Goal: Information Seeking & Learning: Learn about a topic

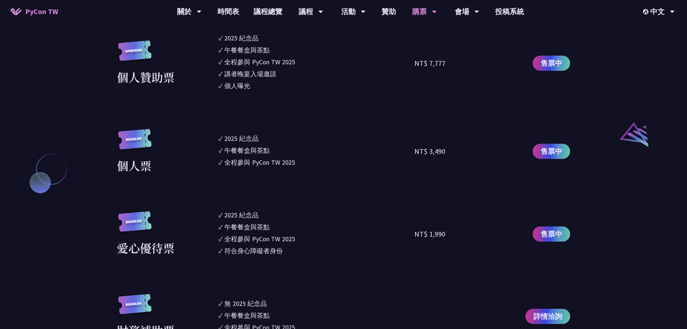
scroll to position [722, 0]
click at [549, 149] on span "售票中" at bounding box center [552, 150] width 22 height 11
click at [281, 12] on link "議程總覽" at bounding box center [267, 11] width 43 height 23
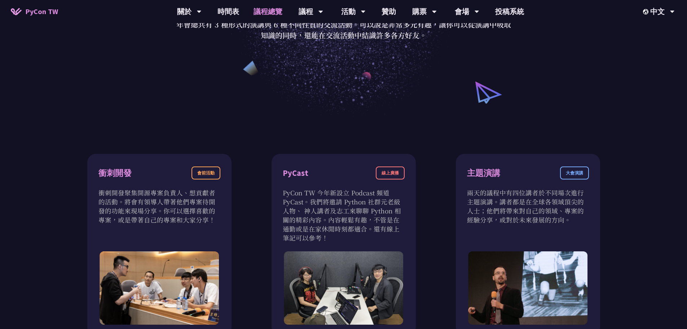
scroll to position [144, 0]
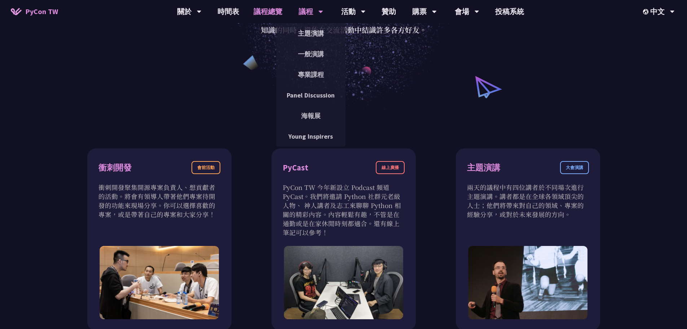
click at [321, 9] on icon at bounding box center [321, 11] width 5 height 7
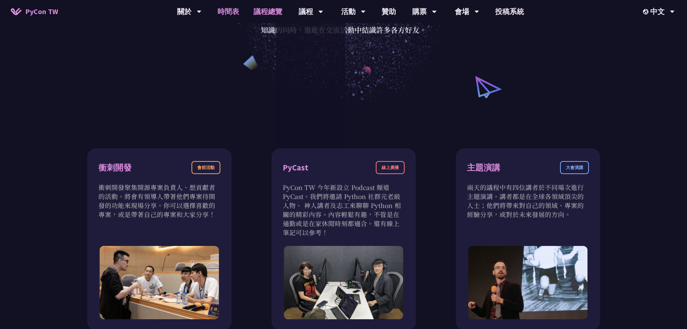
click at [231, 16] on link "時間表" at bounding box center [228, 11] width 36 height 23
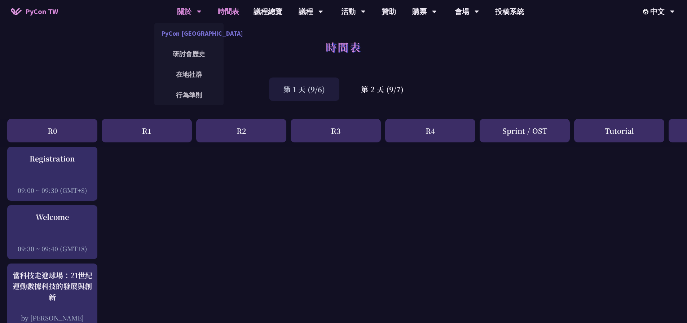
click at [187, 32] on link "PyCon [GEOGRAPHIC_DATA]" at bounding box center [188, 33] width 69 height 17
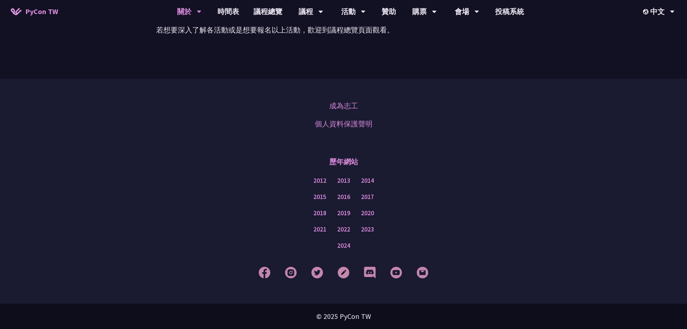
scroll to position [533, 0]
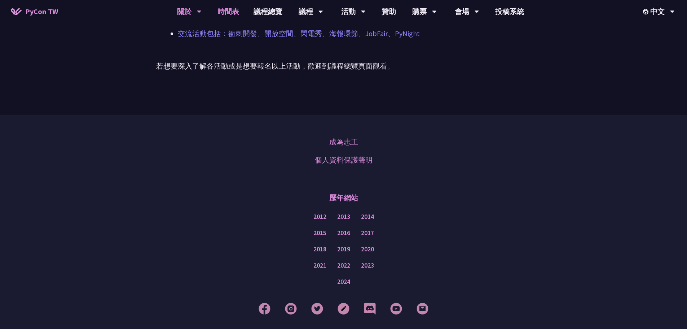
click at [211, 10] on link "時間表" at bounding box center [228, 11] width 36 height 23
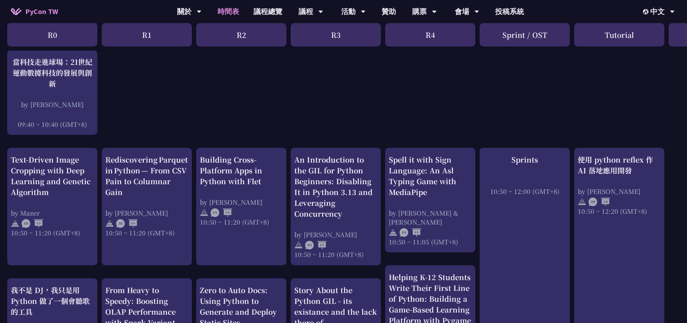
scroll to position [216, 0]
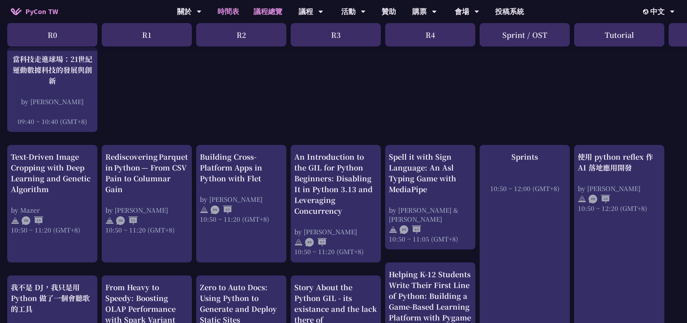
click at [253, 12] on link "議程總覽" at bounding box center [267, 11] width 43 height 23
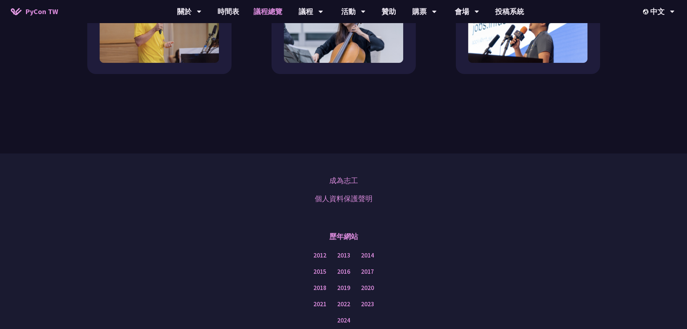
scroll to position [794, 0]
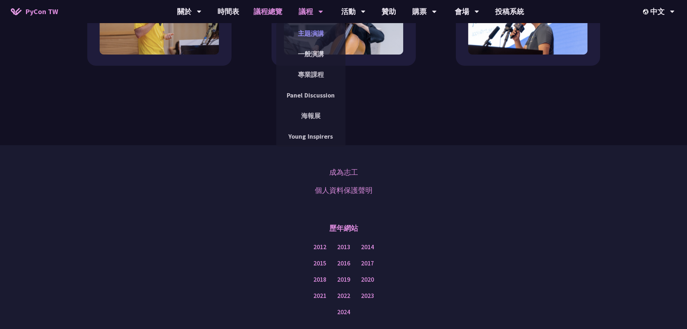
click at [310, 31] on link "主題演講" at bounding box center [310, 33] width 69 height 17
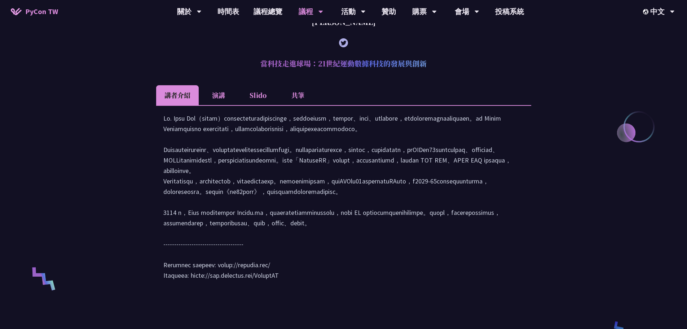
scroll to position [289, 0]
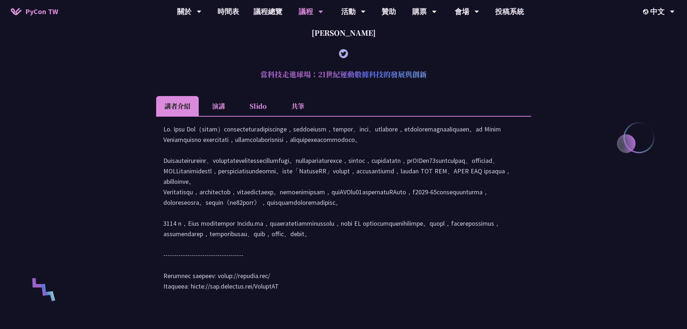
click at [224, 108] on li "演講" at bounding box center [219, 106] width 40 height 20
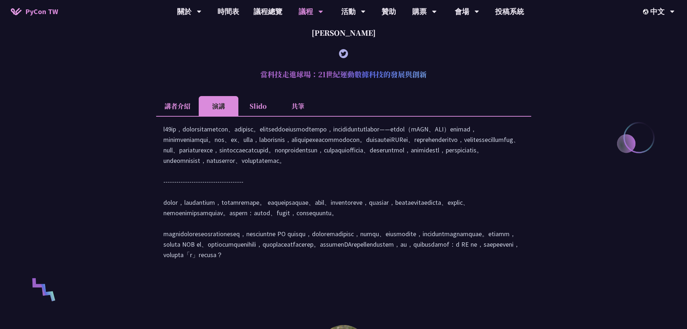
click at [265, 103] on li "Slido" at bounding box center [258, 106] width 40 height 20
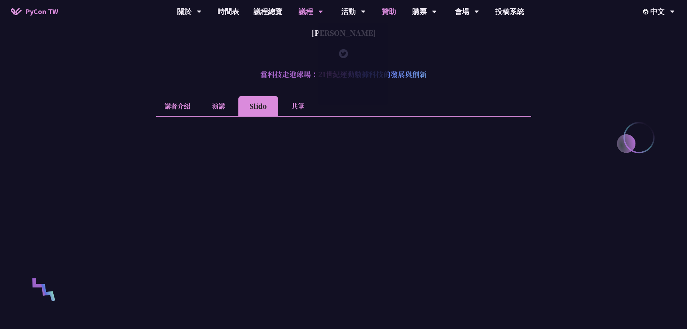
click at [382, 8] on link "贊助" at bounding box center [389, 11] width 29 height 23
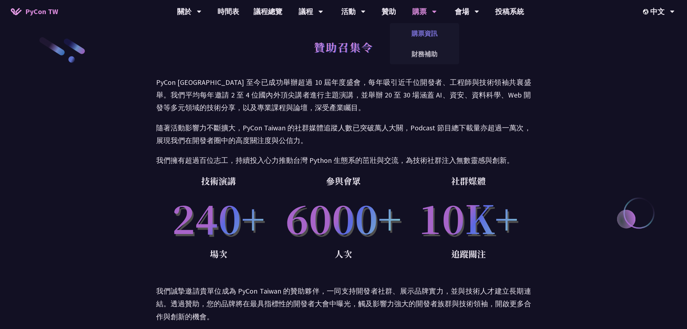
click at [426, 36] on link "購票資訊" at bounding box center [424, 33] width 69 height 17
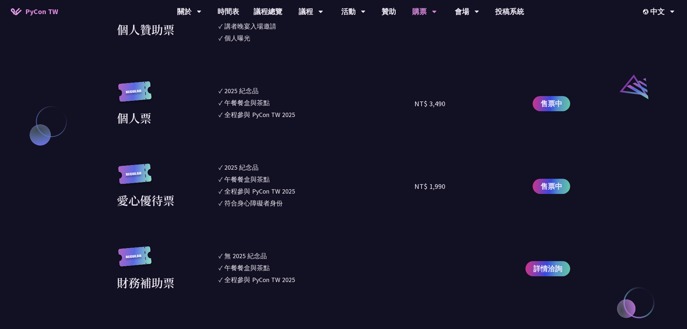
scroll to position [794, 0]
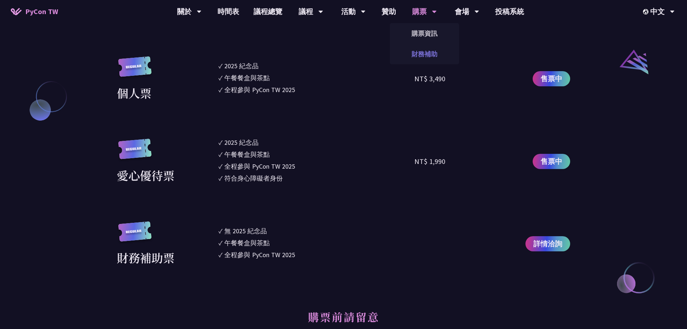
click at [417, 52] on link "財務補助" at bounding box center [424, 53] width 69 height 17
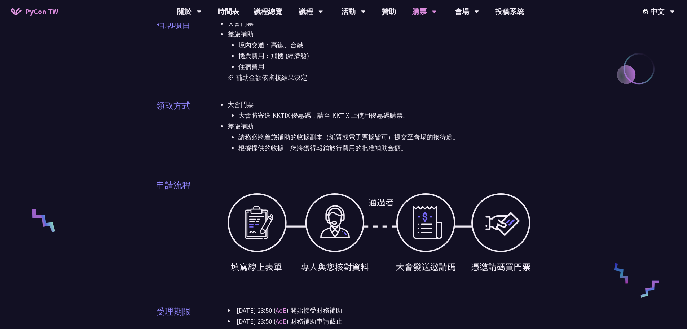
scroll to position [108, 0]
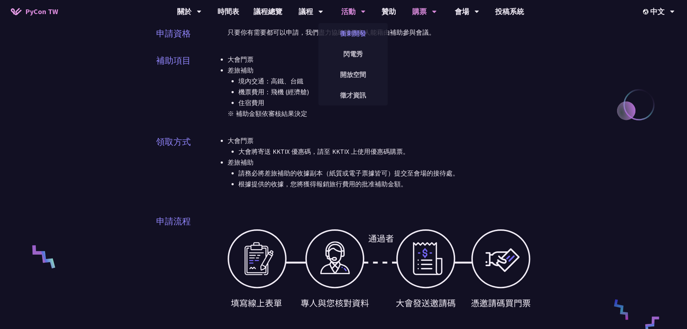
click at [356, 31] on link "衝刺開發" at bounding box center [353, 33] width 69 height 17
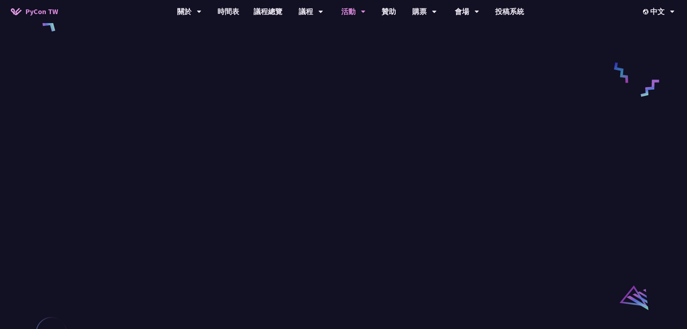
scroll to position [377, 0]
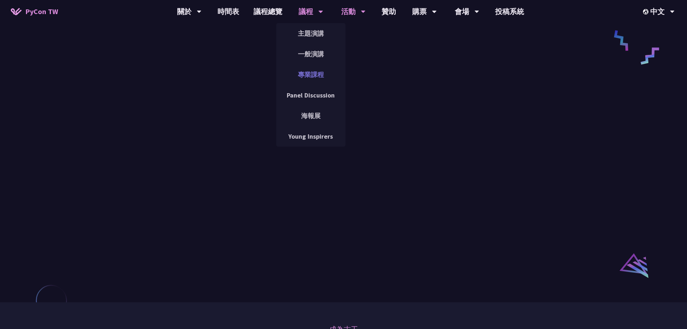
click at [316, 70] on link "專業課程" at bounding box center [310, 74] width 69 height 17
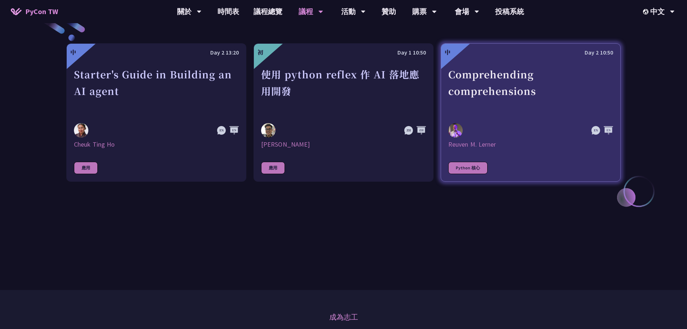
scroll to position [253, 0]
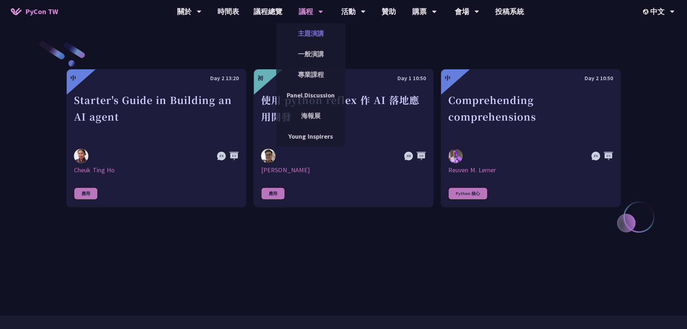
click at [310, 37] on link "主題演講" at bounding box center [310, 33] width 69 height 17
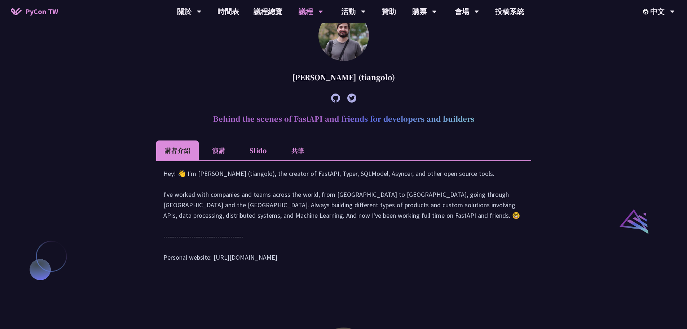
scroll to position [649, 0]
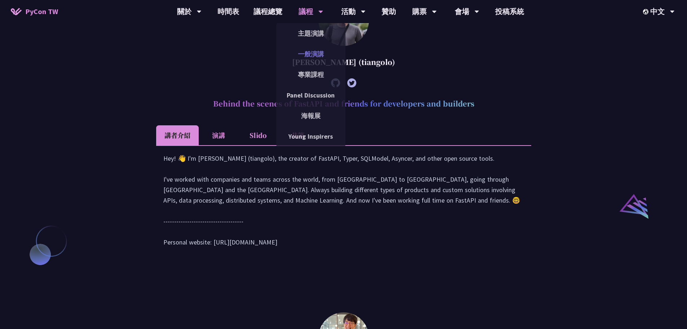
click at [312, 47] on link "一般演講" at bounding box center [310, 53] width 69 height 17
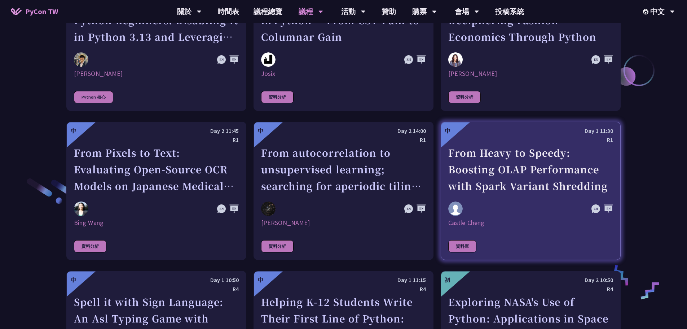
scroll to position [1046, 0]
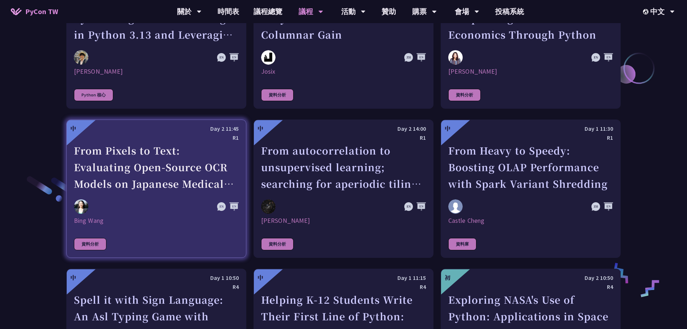
click at [183, 124] on div "Day 2 11:45" at bounding box center [156, 128] width 165 height 9
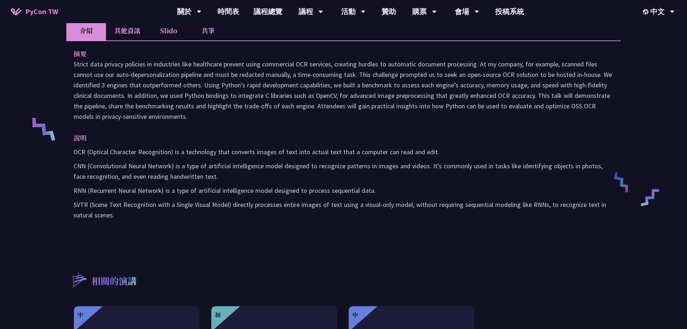
scroll to position [216, 0]
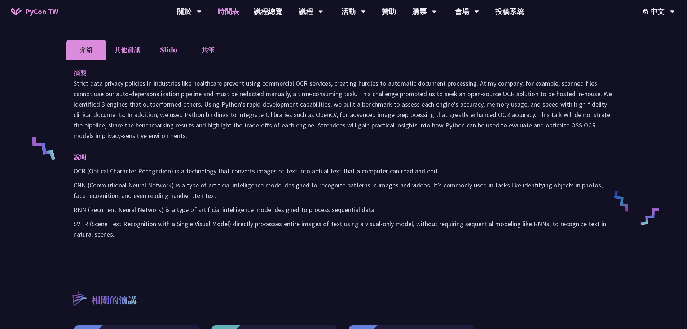
click at [228, 9] on link "時間表" at bounding box center [228, 11] width 36 height 23
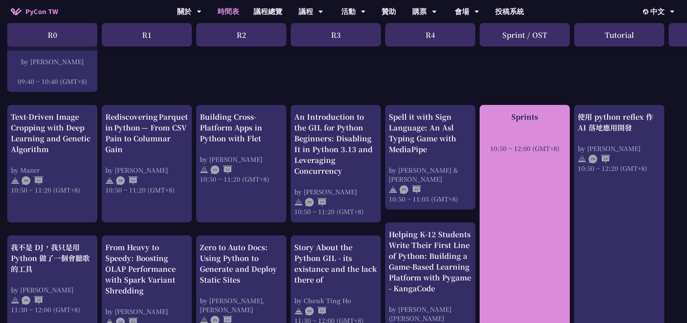
scroll to position [253, 0]
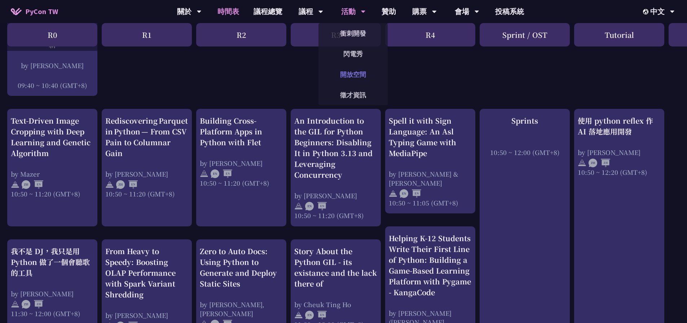
click at [362, 75] on link "開放空間" at bounding box center [353, 74] width 69 height 17
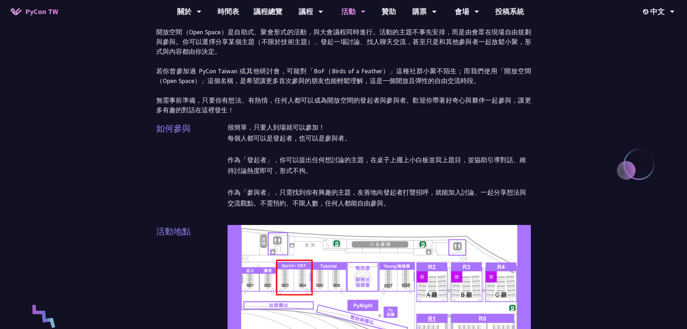
scroll to position [36, 0]
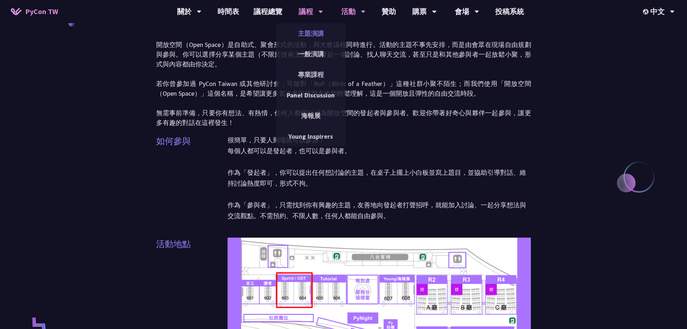
click at [310, 38] on link "主題演講" at bounding box center [310, 33] width 69 height 17
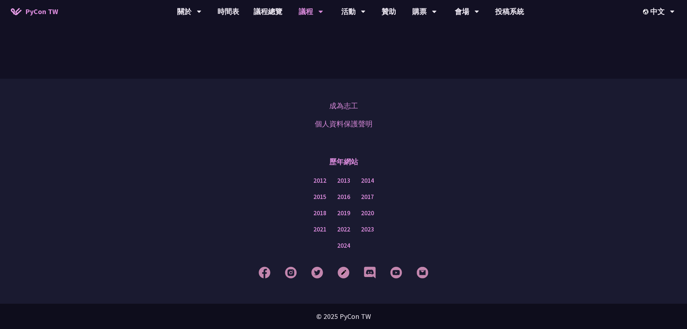
scroll to position [1257, 0]
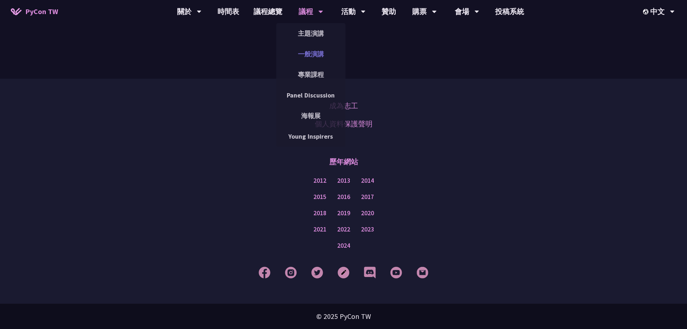
click at [309, 56] on link "一般演講" at bounding box center [310, 53] width 69 height 17
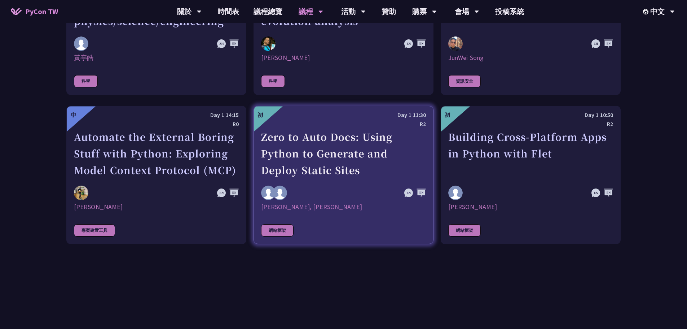
scroll to position [1930, 0]
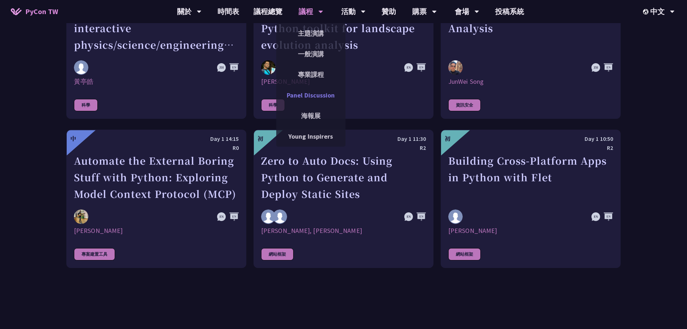
click at [309, 95] on link "Panel Discussion" at bounding box center [310, 95] width 69 height 17
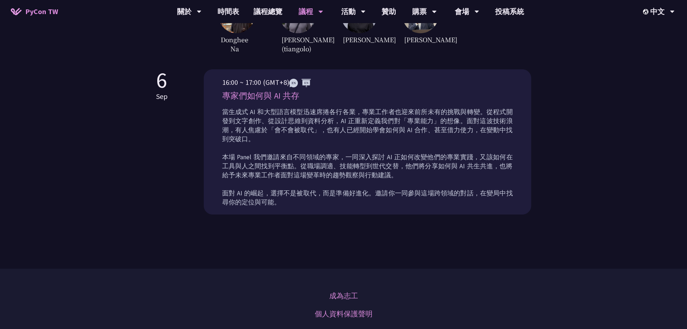
scroll to position [254, 0]
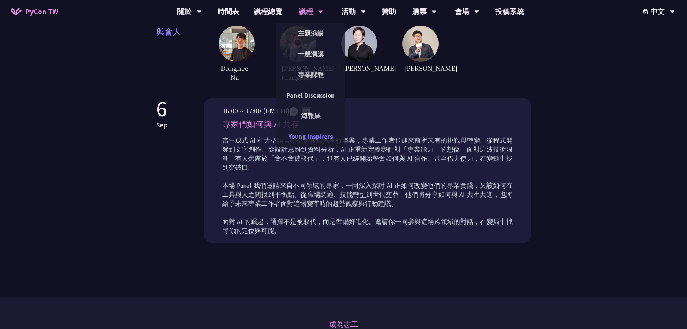
click at [315, 132] on link "Young Inspirers" at bounding box center [310, 136] width 69 height 17
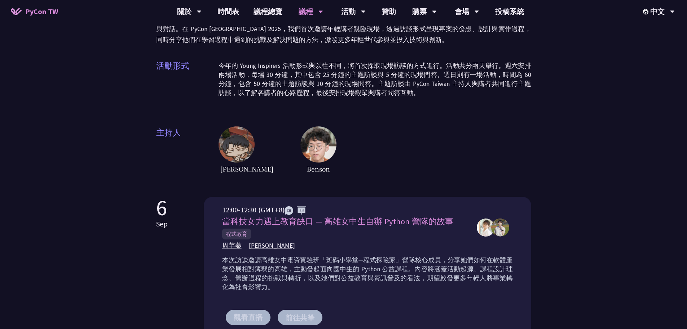
scroll to position [72, 0]
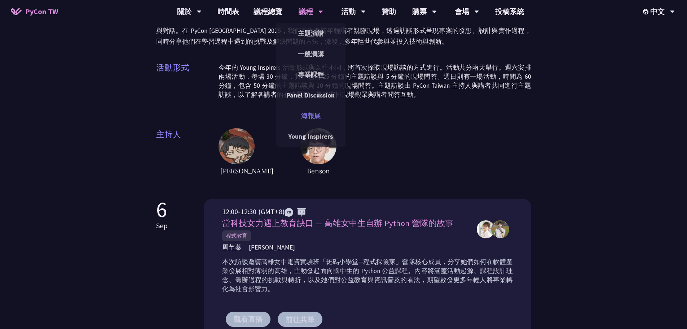
click at [304, 114] on link "海報展" at bounding box center [310, 115] width 69 height 17
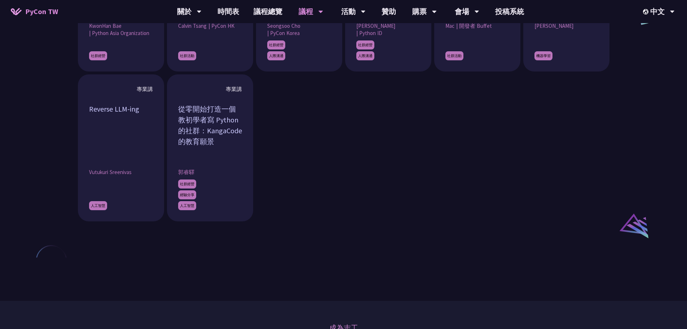
scroll to position [686, 0]
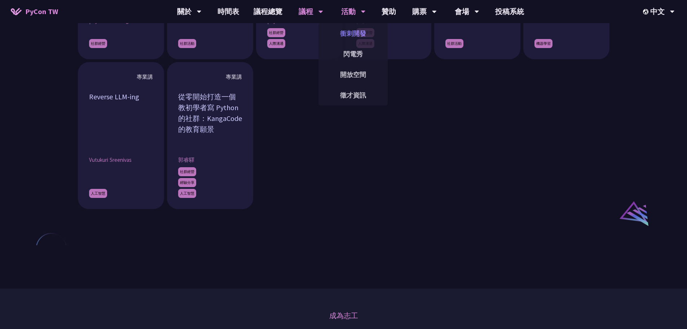
click at [353, 29] on link "衝刺開發" at bounding box center [353, 33] width 69 height 17
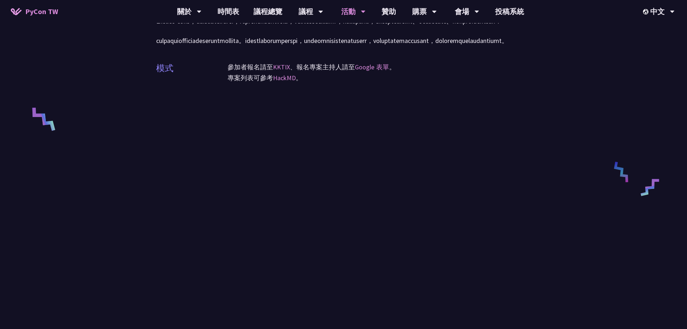
scroll to position [253, 0]
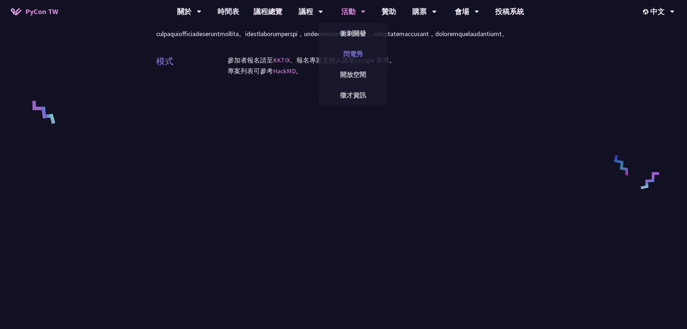
click at [356, 52] on link "閃電秀" at bounding box center [353, 53] width 69 height 17
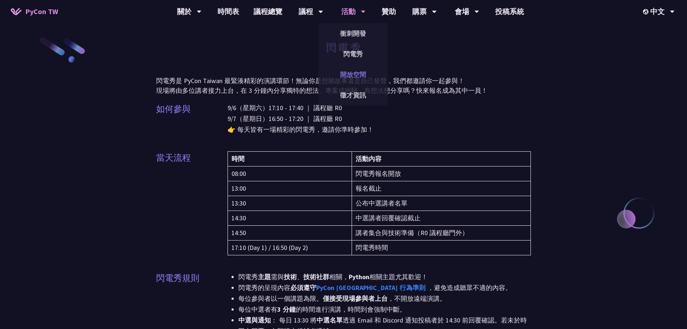
click at [338, 79] on link "開放空間" at bounding box center [353, 74] width 69 height 17
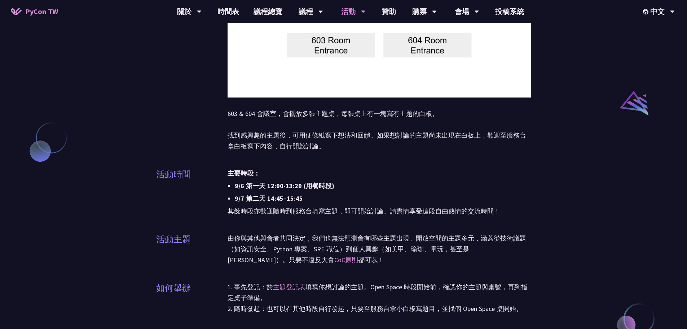
scroll to position [541, 0]
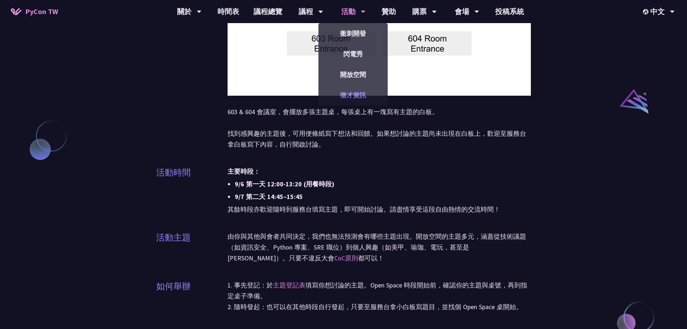
click at [347, 95] on link "徵才資訊" at bounding box center [353, 95] width 69 height 17
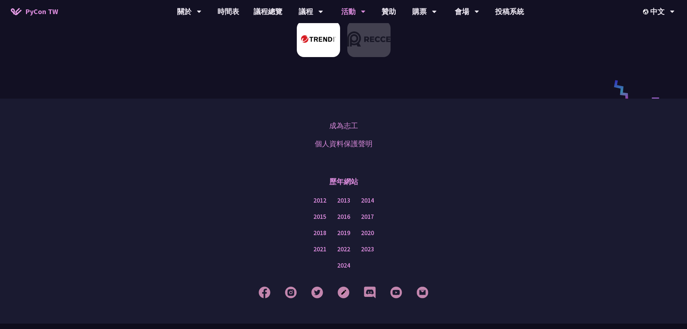
scroll to position [468, 0]
